Goal: Task Accomplishment & Management: Complete application form

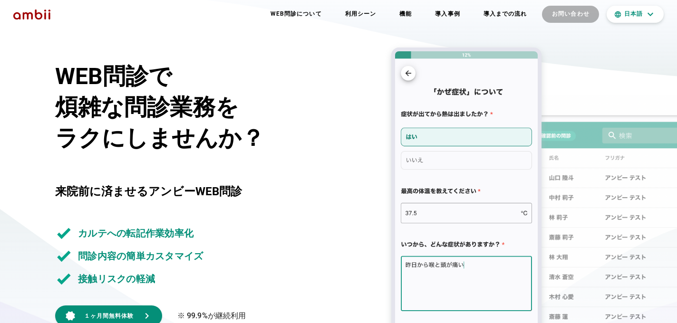
click at [302, 103] on h1 "WEB問診で 煩雑な問診業務を ラクにしませんか？" at bounding box center [220, 107] width 331 height 93
click at [591, 17] on button "お問い合わせ" at bounding box center [570, 14] width 57 height 17
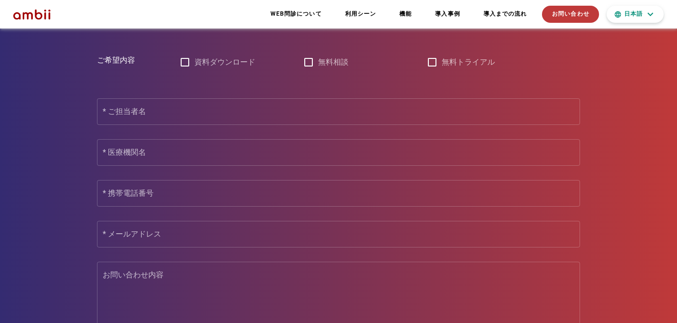
scroll to position [4196, 0]
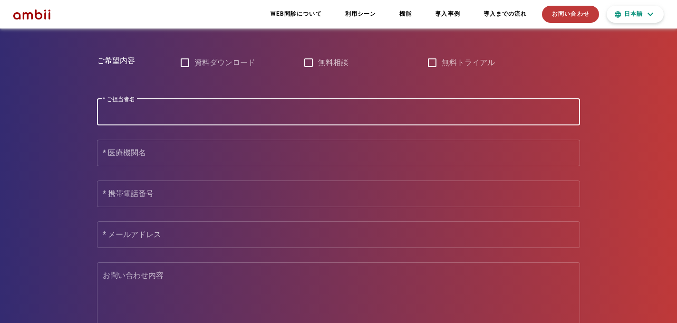
click at [326, 111] on input "* ご担当者名" at bounding box center [339, 112] width 472 height 15
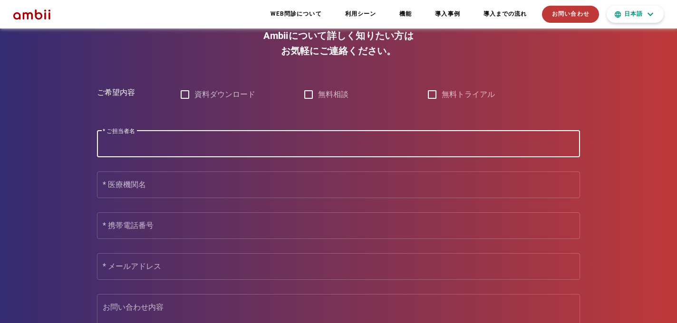
scroll to position [4161, 0]
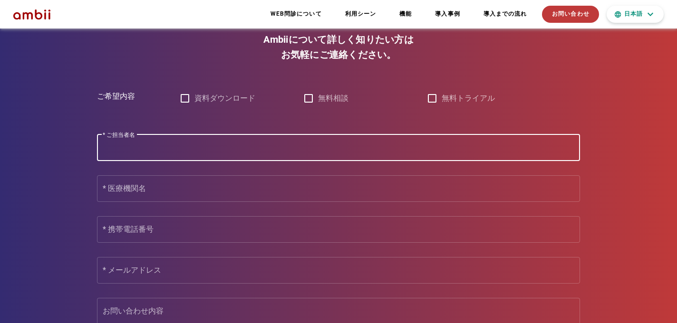
click at [161, 143] on input "* ご担当者名" at bounding box center [339, 147] width 472 height 15
paste input "[PERSON_NAME]"
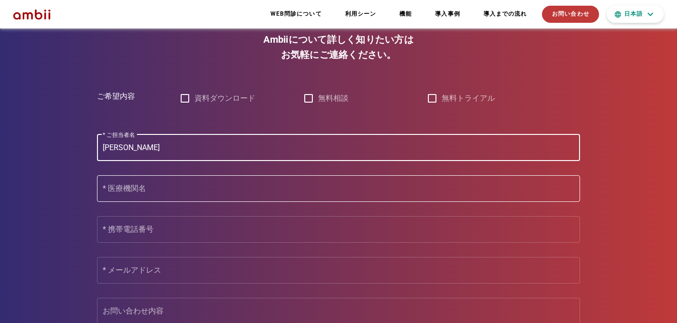
type input "[PERSON_NAME]"
click at [241, 194] on div "* 医療機関名" at bounding box center [339, 189] width 472 height 27
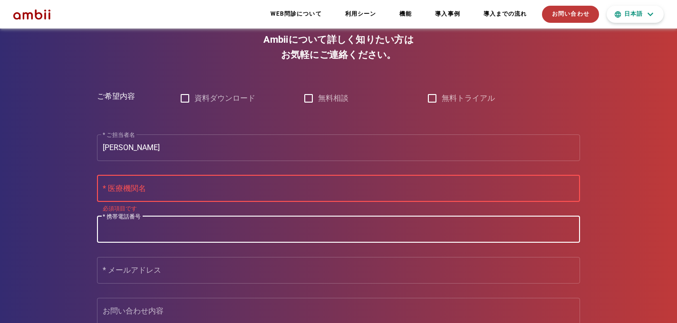
click at [225, 233] on input "* 携帯電話番号" at bounding box center [339, 229] width 472 height 15
type input "07037930372"
type input "株式会社ドクターズプライム"
type input "[EMAIL_ADDRESS][DOMAIN_NAME]"
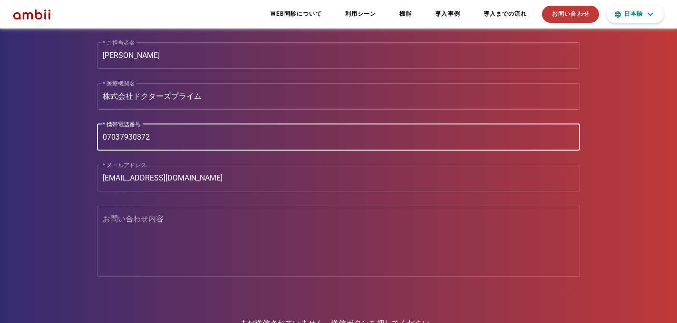
scroll to position [4268, 0]
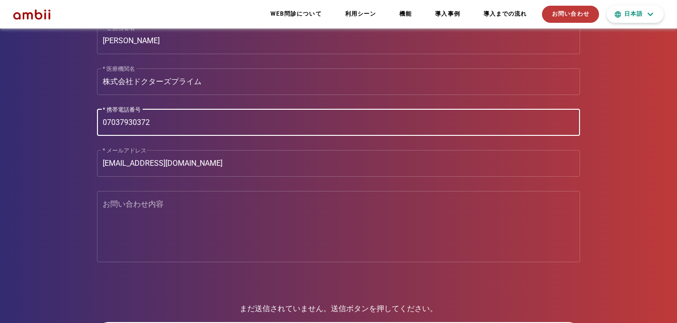
click at [217, 210] on textarea "お問い合わせ内容" at bounding box center [342, 229] width 478 height 67
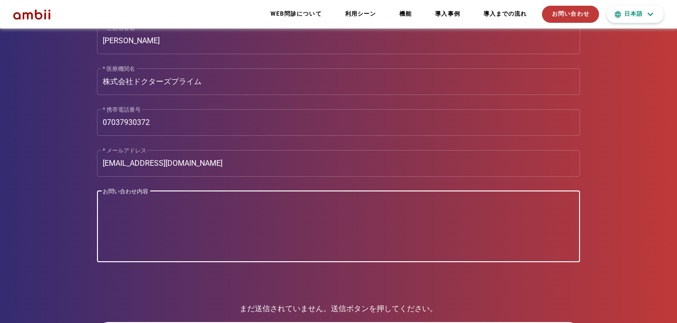
paste textarea "lo、ip・dolorsitametco・adipiscingelitseddoeius。 temp、inc「utlabo」etdolorem、aliquae…"
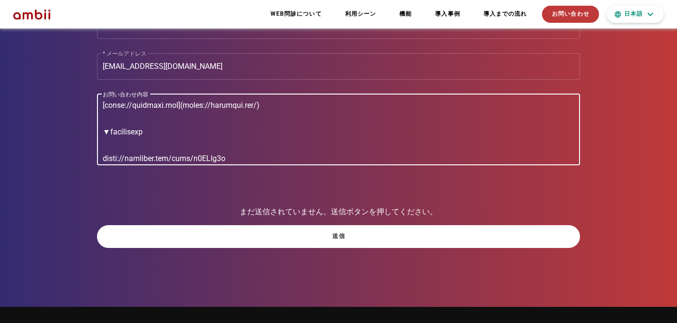
scroll to position [4424, 0]
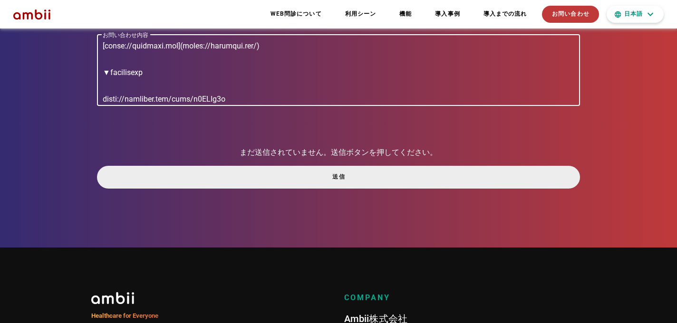
type textarea "lo、ip・dolorsitametco・adipiscingelitseddoeius。 temp、inc「utlabo」etdolorem、aliquae…"
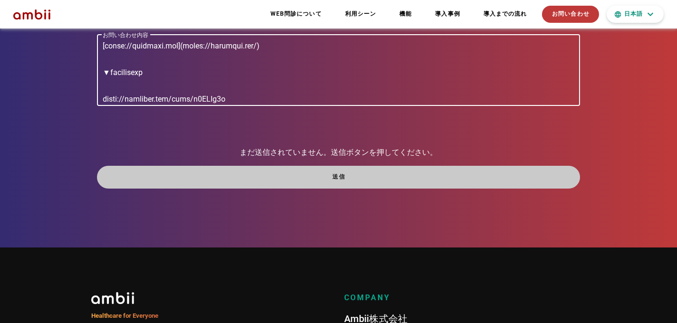
click at [347, 175] on span "送信" at bounding box center [339, 177] width 468 height 8
